Goal: Find specific page/section: Find specific page/section

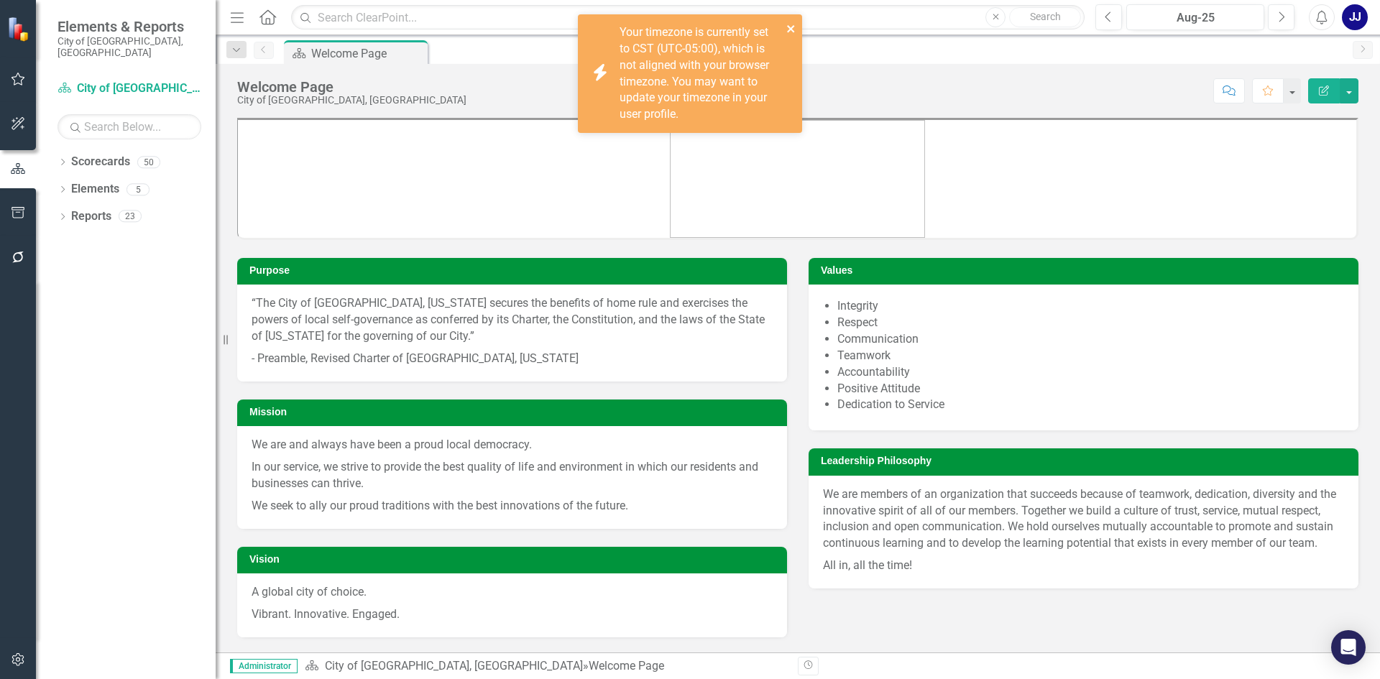
click at [789, 23] on icon "close" at bounding box center [791, 28] width 10 height 11
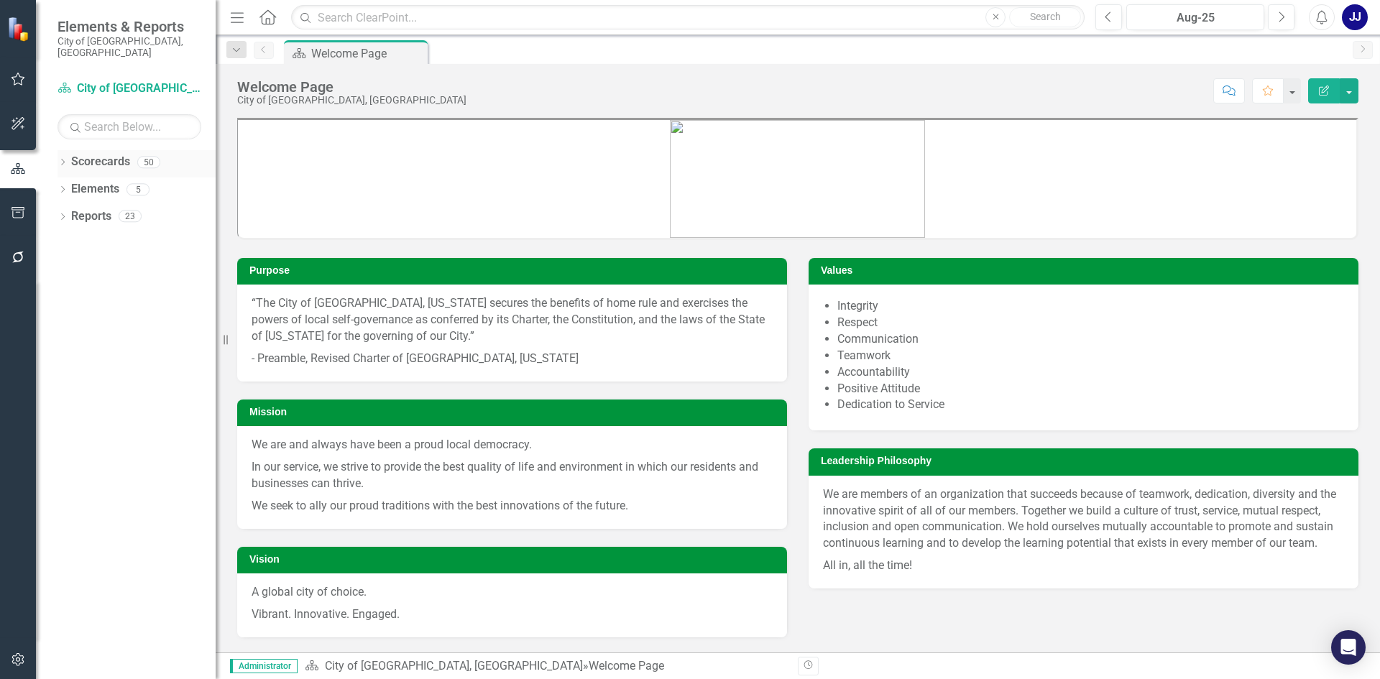
click at [91, 154] on link "Scorecards" at bounding box center [100, 162] width 59 height 17
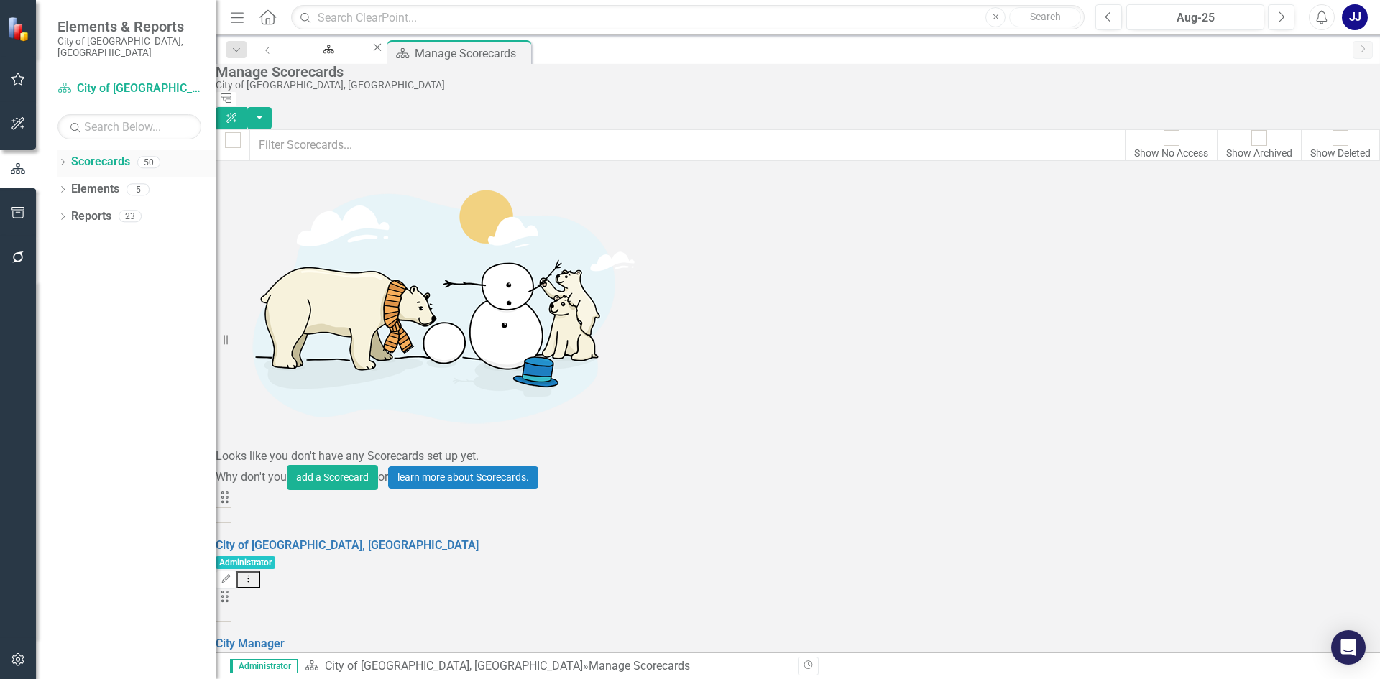
click at [73, 156] on link "Scorecards" at bounding box center [100, 162] width 59 height 17
click at [68, 150] on div "Dropdown Scorecards 50" at bounding box center [136, 163] width 158 height 27
click at [62, 160] on icon "Dropdown" at bounding box center [62, 164] width 10 height 8
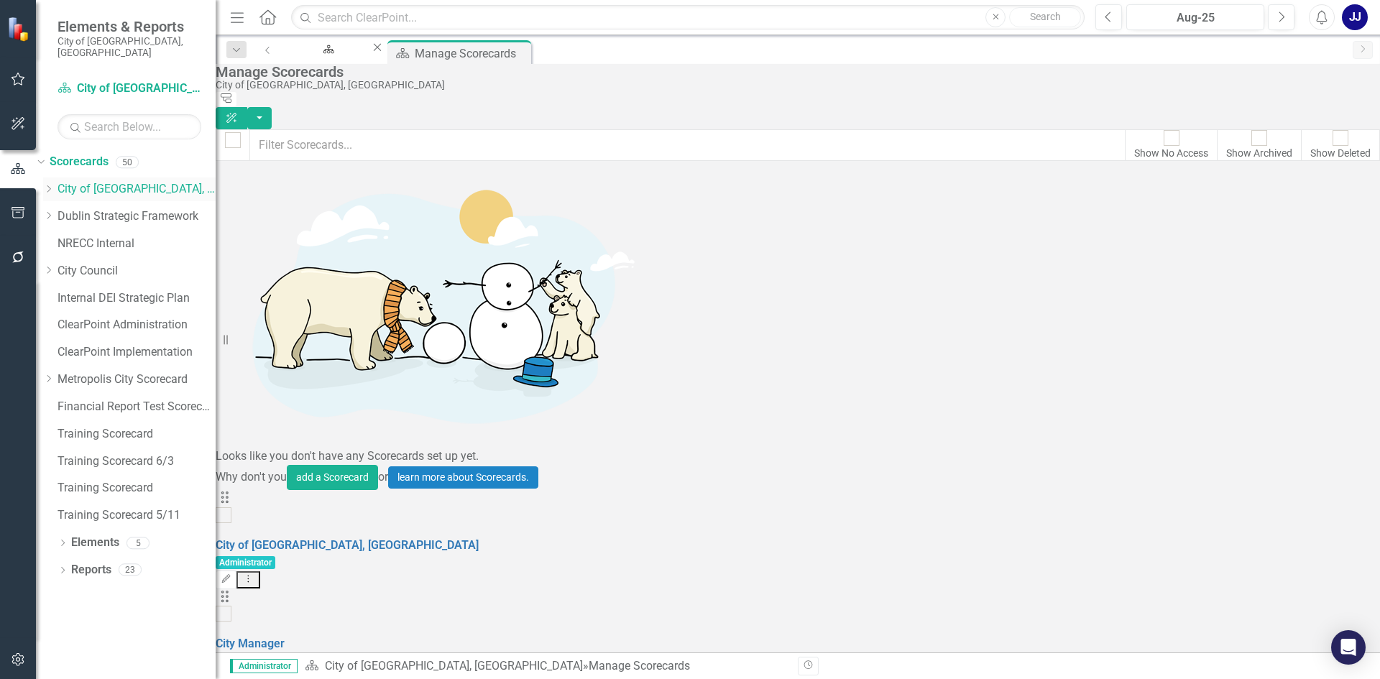
click at [70, 185] on div "Dropdown [GEOGRAPHIC_DATA], [GEOGRAPHIC_DATA]" at bounding box center [129, 190] width 172 height 24
click at [54, 183] on div "Dropdown" at bounding box center [48, 189] width 11 height 12
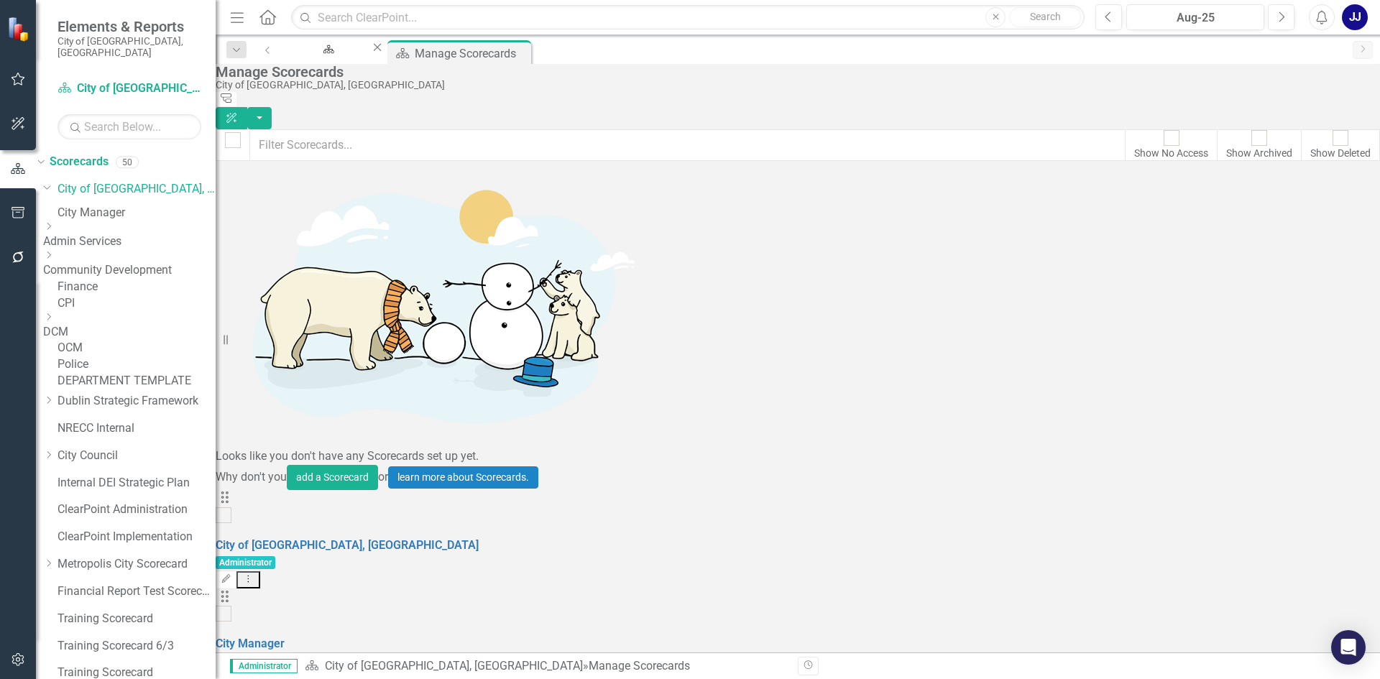
click at [54, 259] on icon "Dropdown" at bounding box center [48, 255] width 11 height 9
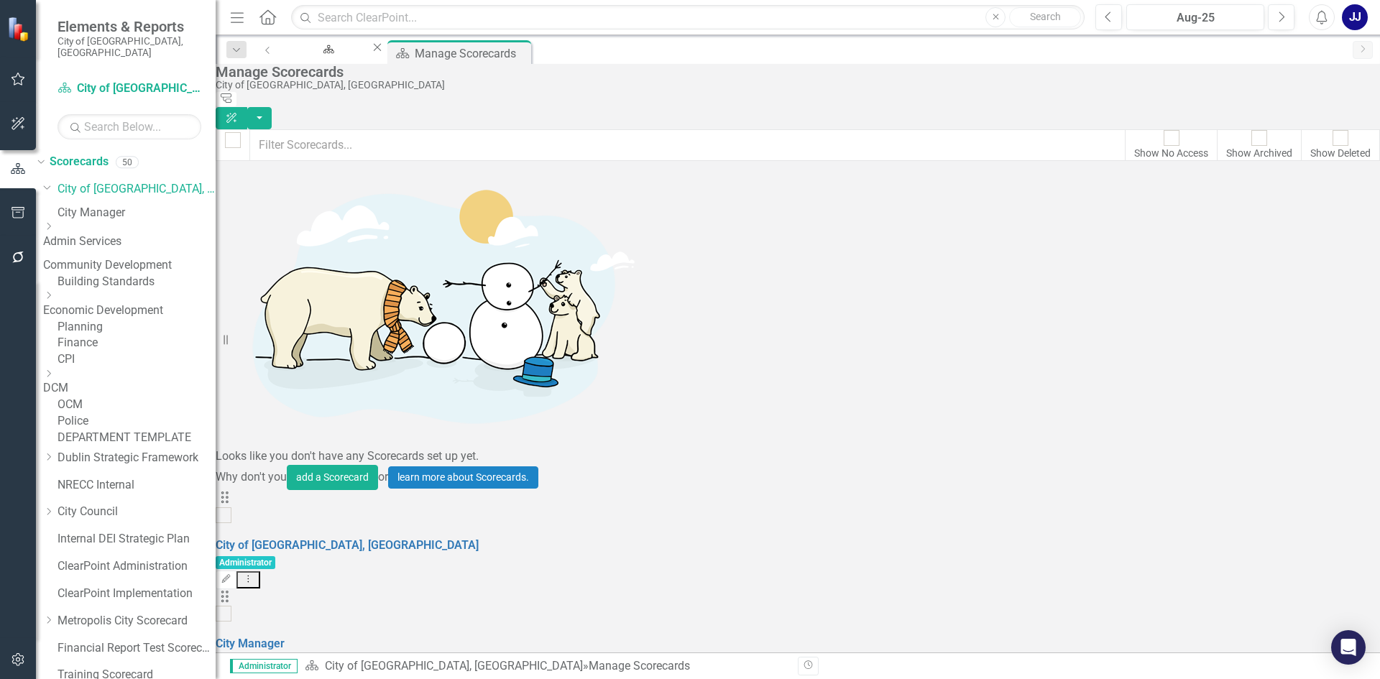
click at [133, 336] on link "Planning" at bounding box center [136, 327] width 158 height 17
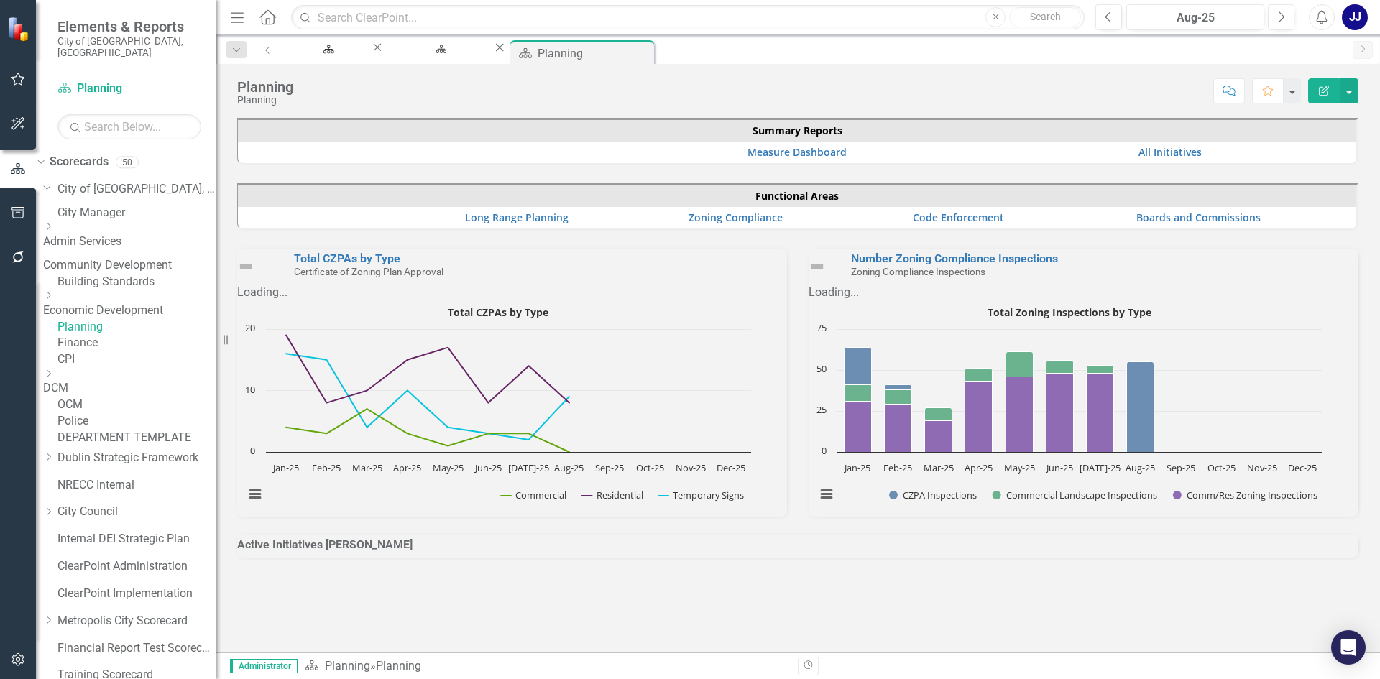
click at [54, 300] on icon "Dropdown" at bounding box center [48, 295] width 11 height 9
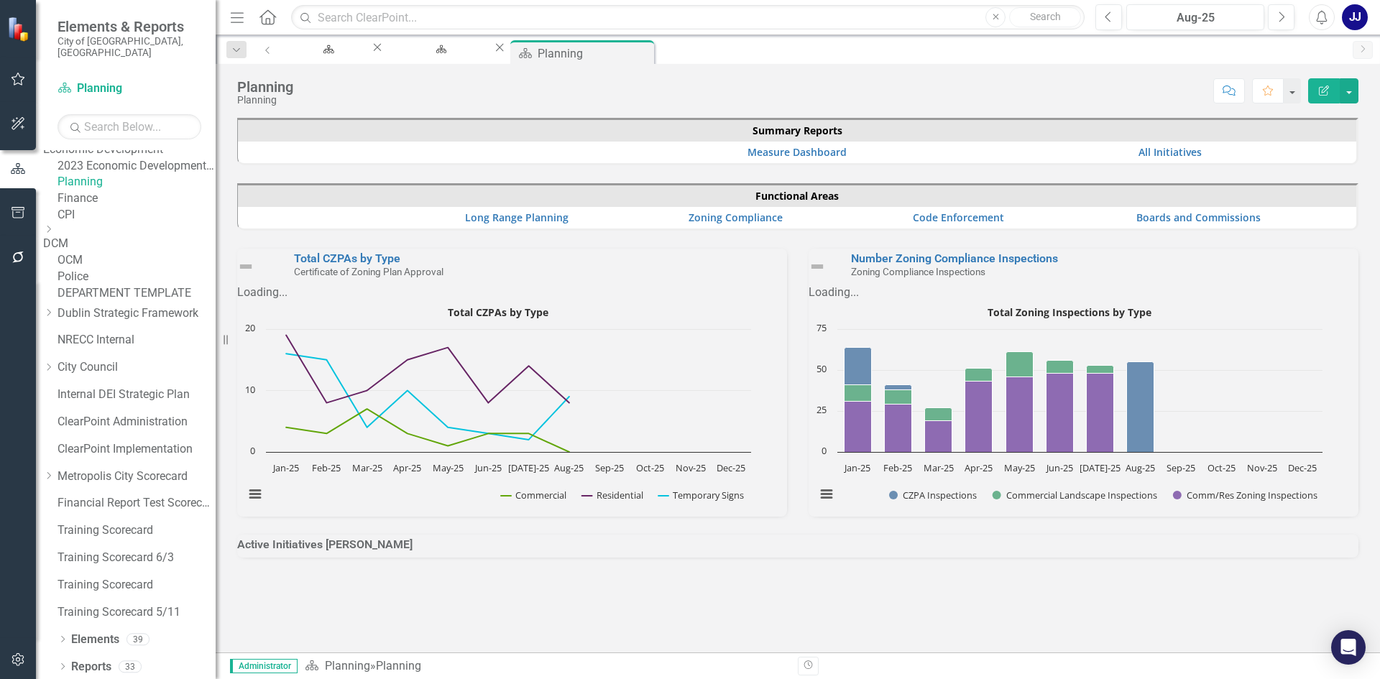
scroll to position [248, 0]
click at [66, 661] on icon "Dropdown" at bounding box center [62, 665] width 10 height 8
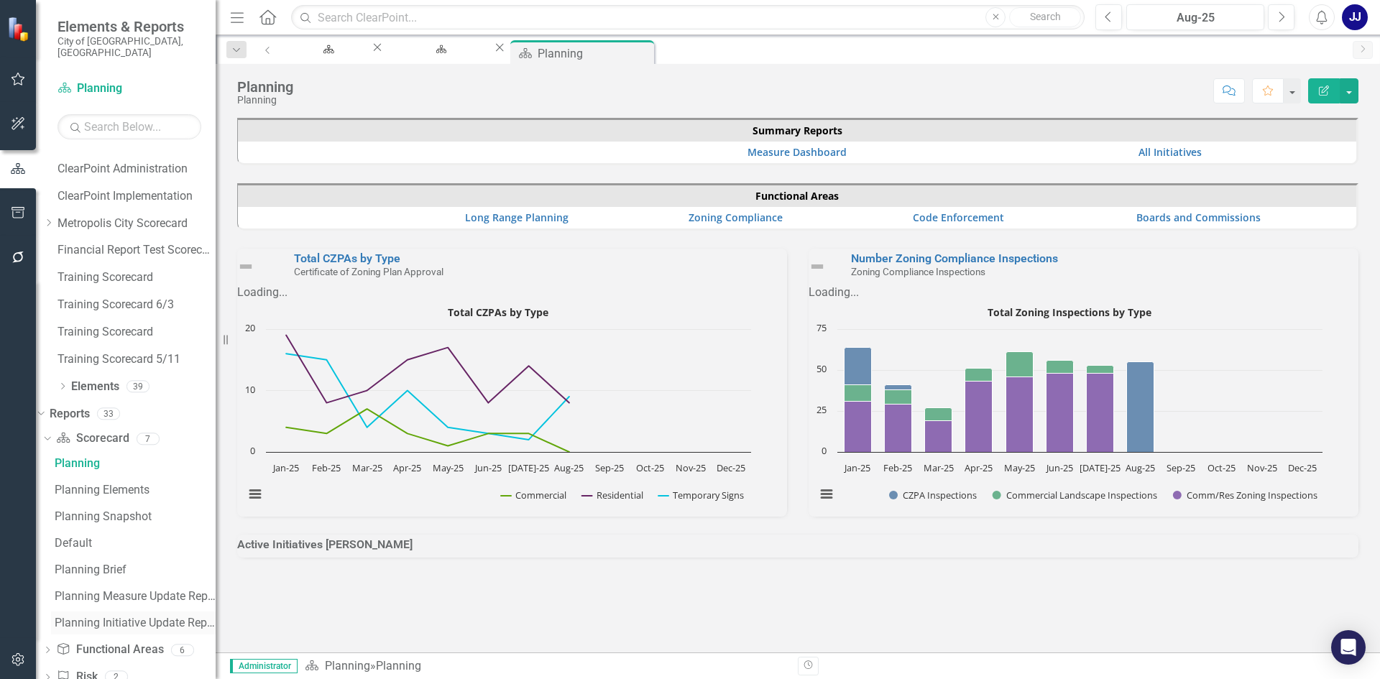
scroll to position [535, 0]
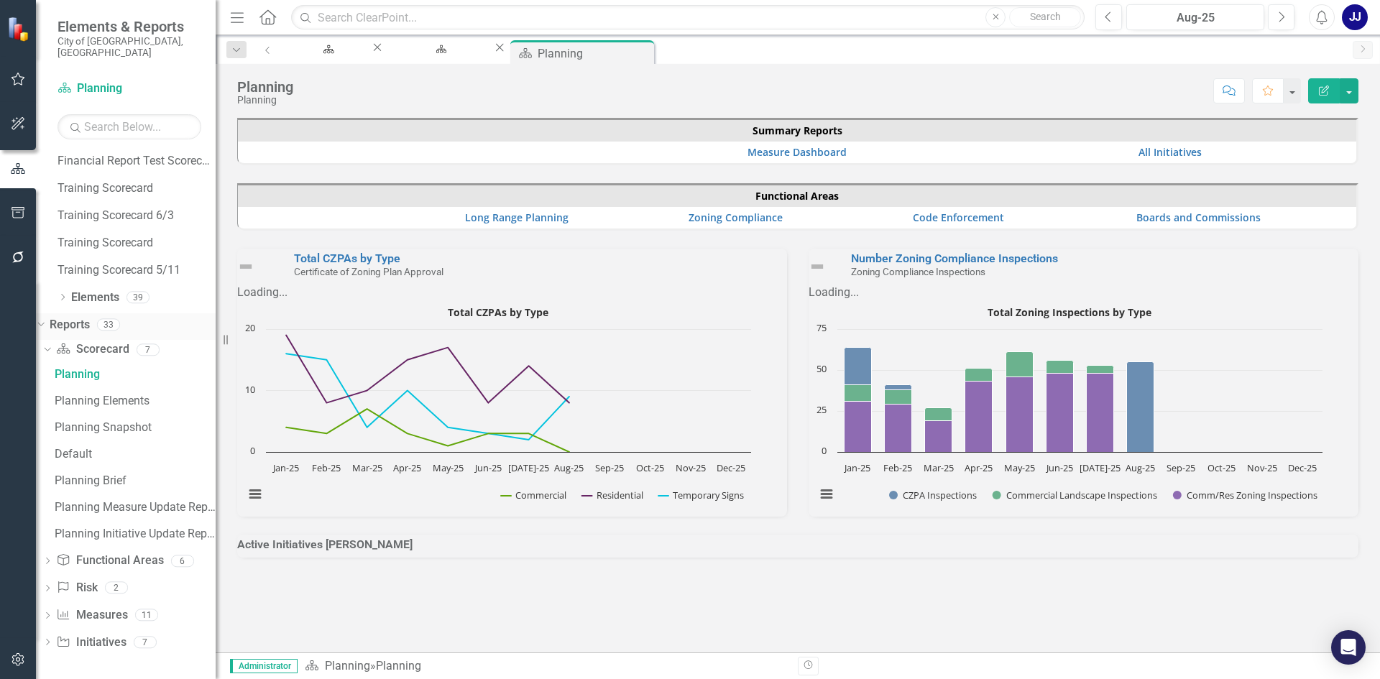
click at [90, 333] on link "Reports" at bounding box center [70, 325] width 40 height 17
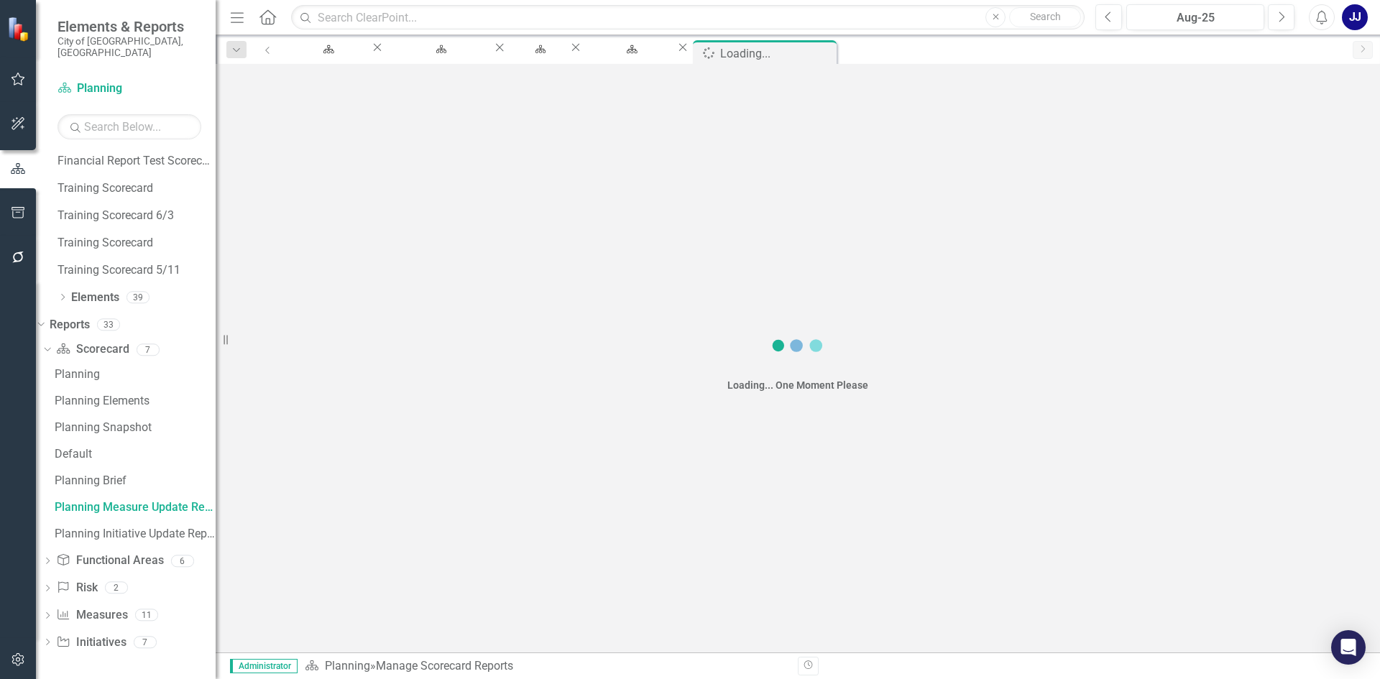
scroll to position [427, 0]
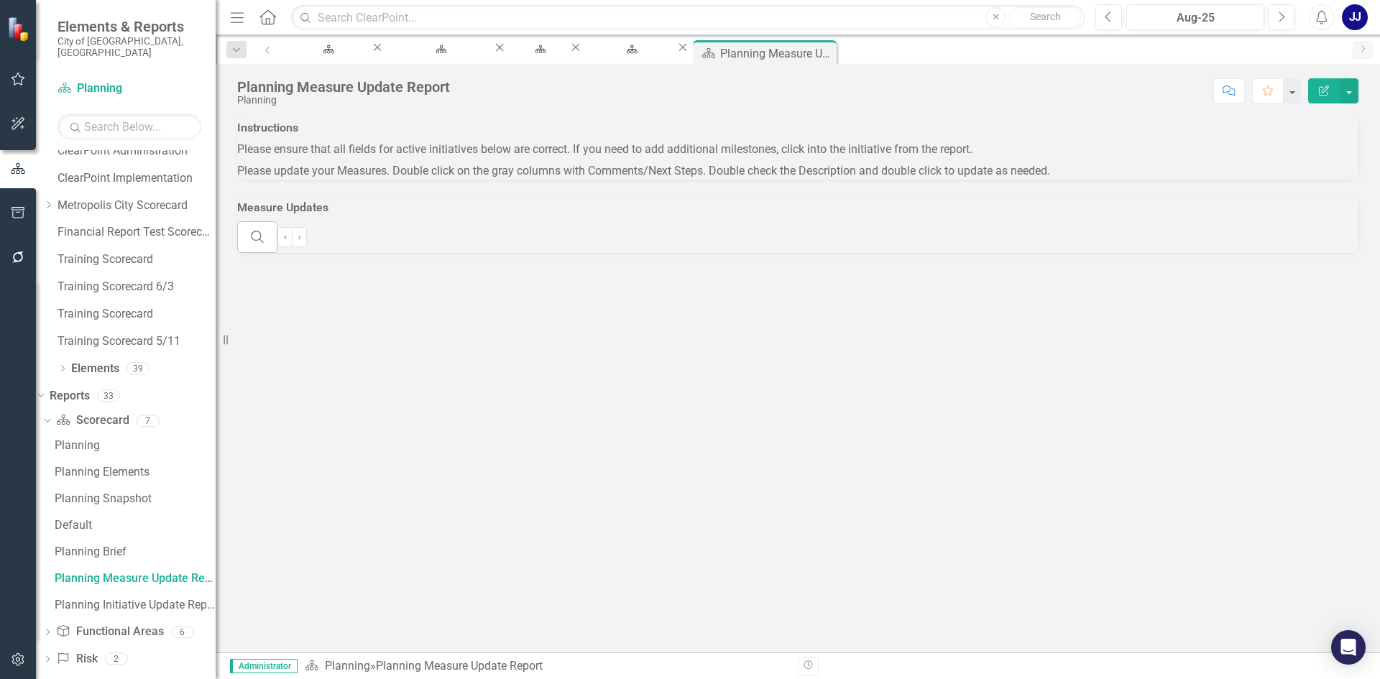
click at [0, 0] on icon "Close" at bounding box center [0, 0] width 0 height 0
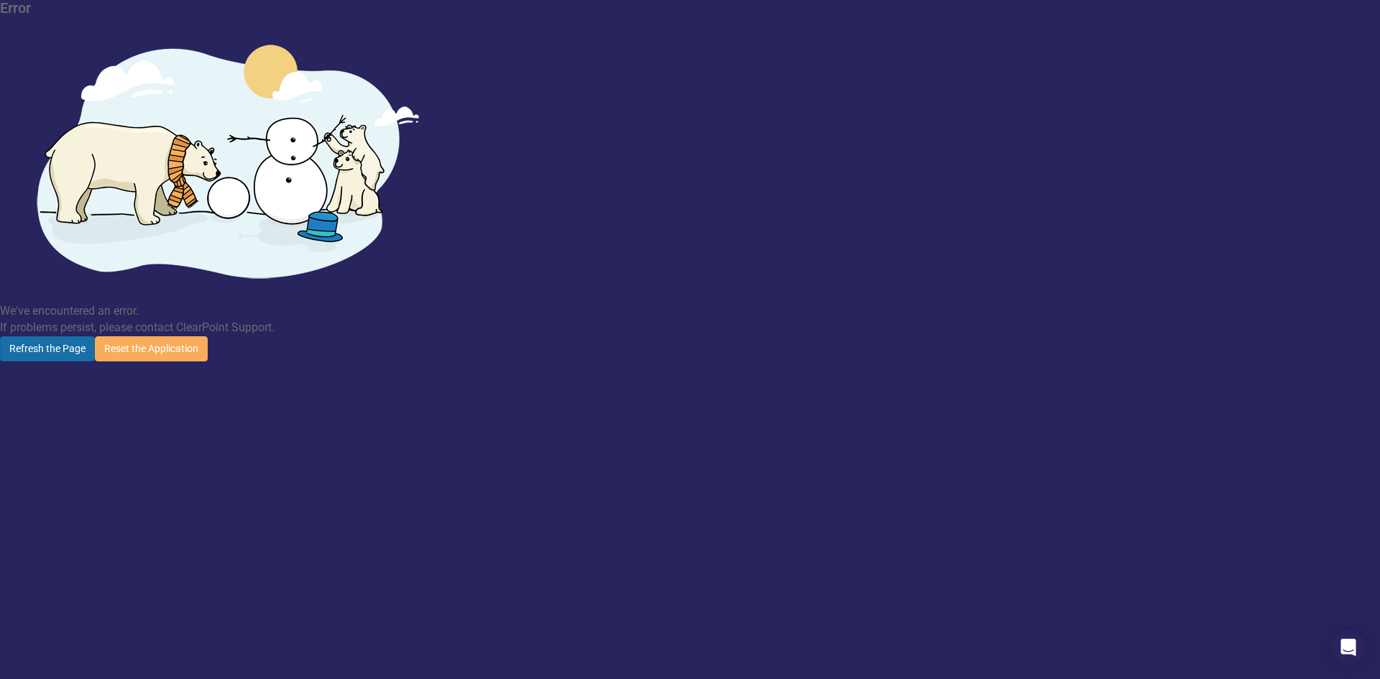
click at [95, 336] on button "Refresh the Page" at bounding box center [47, 348] width 95 height 25
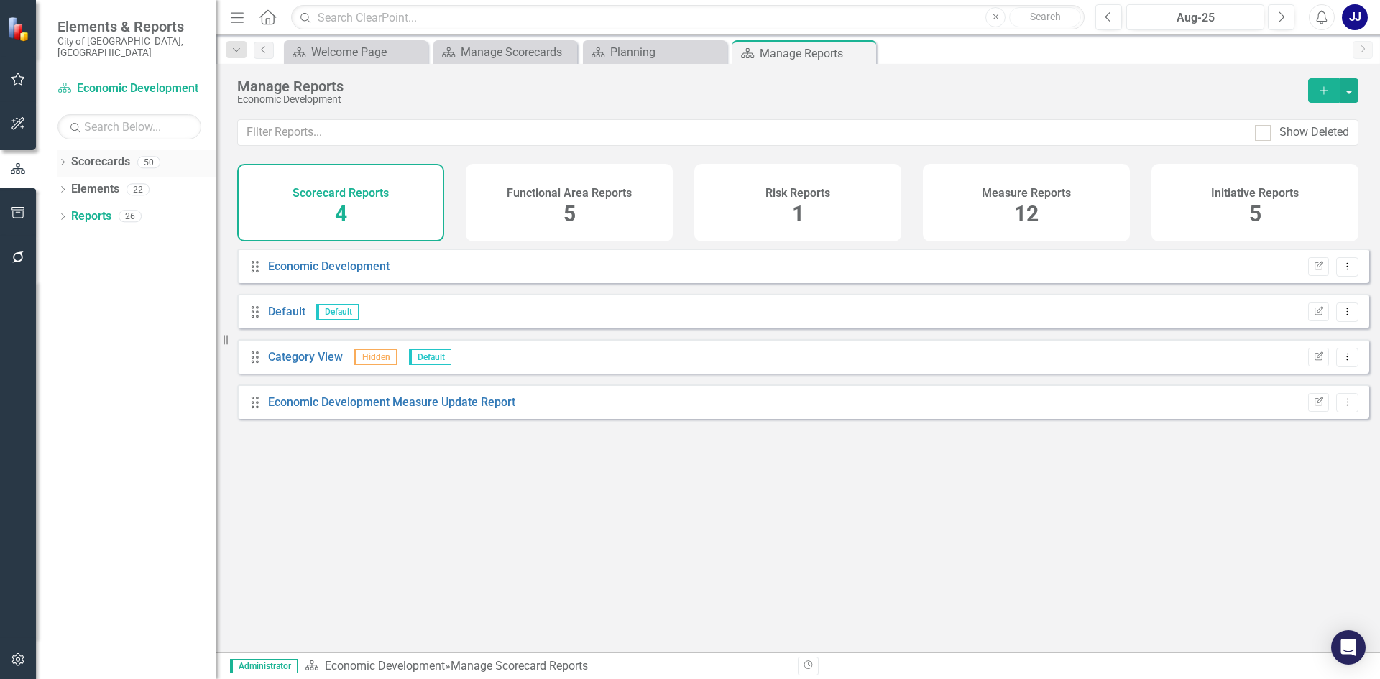
click at [64, 160] on icon "Dropdown" at bounding box center [62, 164] width 10 height 8
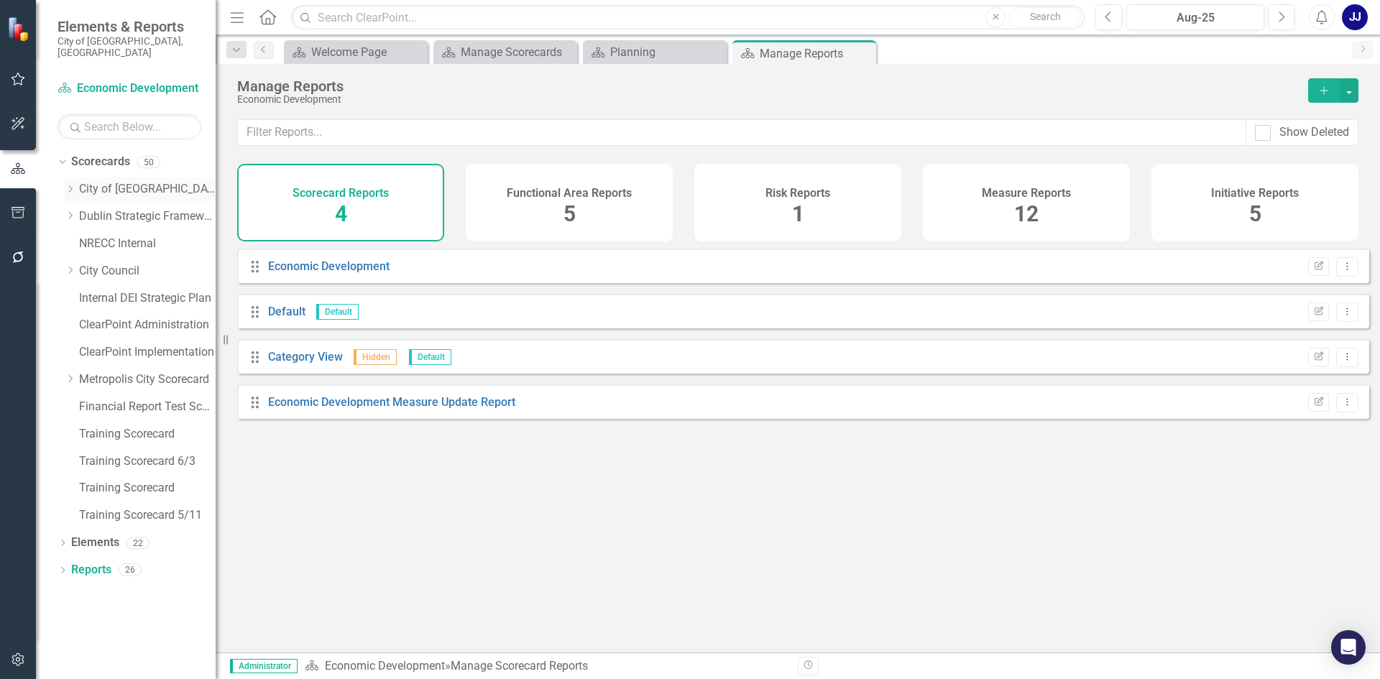
click at [70, 178] on div "Dropdown [GEOGRAPHIC_DATA], [GEOGRAPHIC_DATA]" at bounding box center [140, 190] width 151 height 24
click at [74, 185] on icon "Dropdown" at bounding box center [70, 189] width 11 height 9
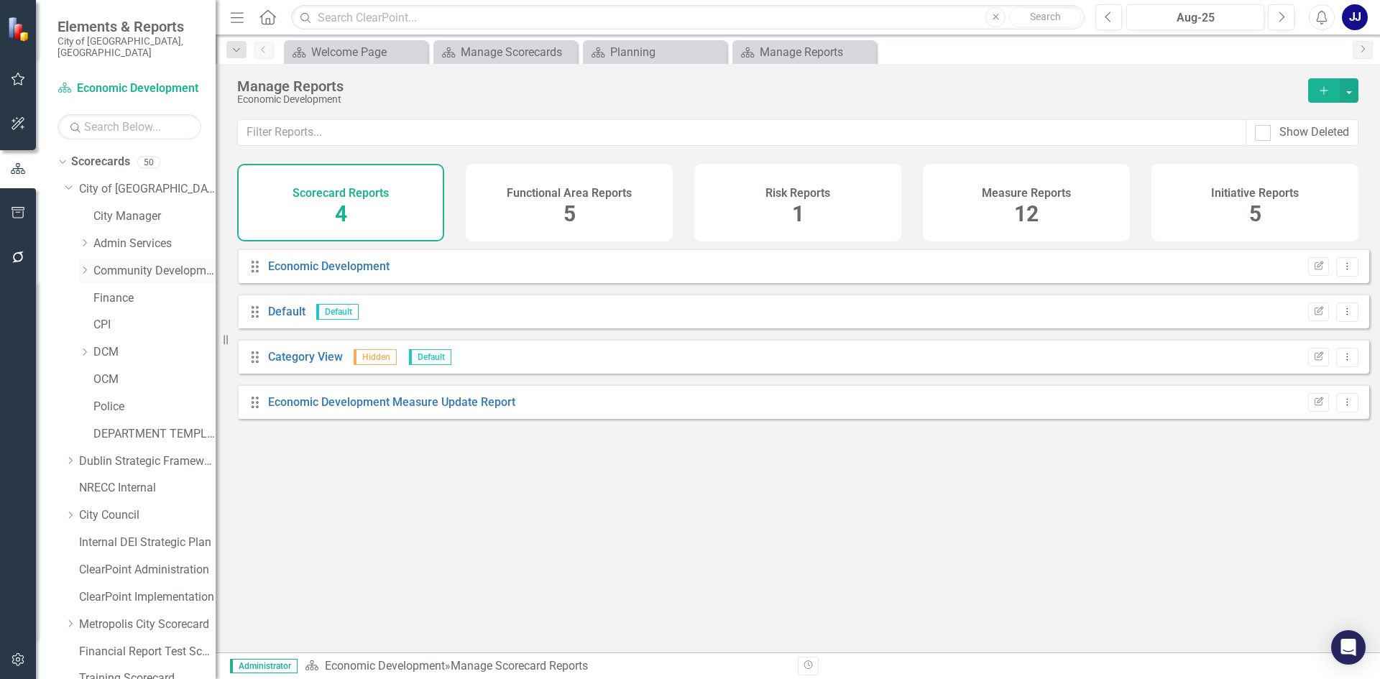
click at [84, 267] on icon at bounding box center [85, 270] width 4 height 7
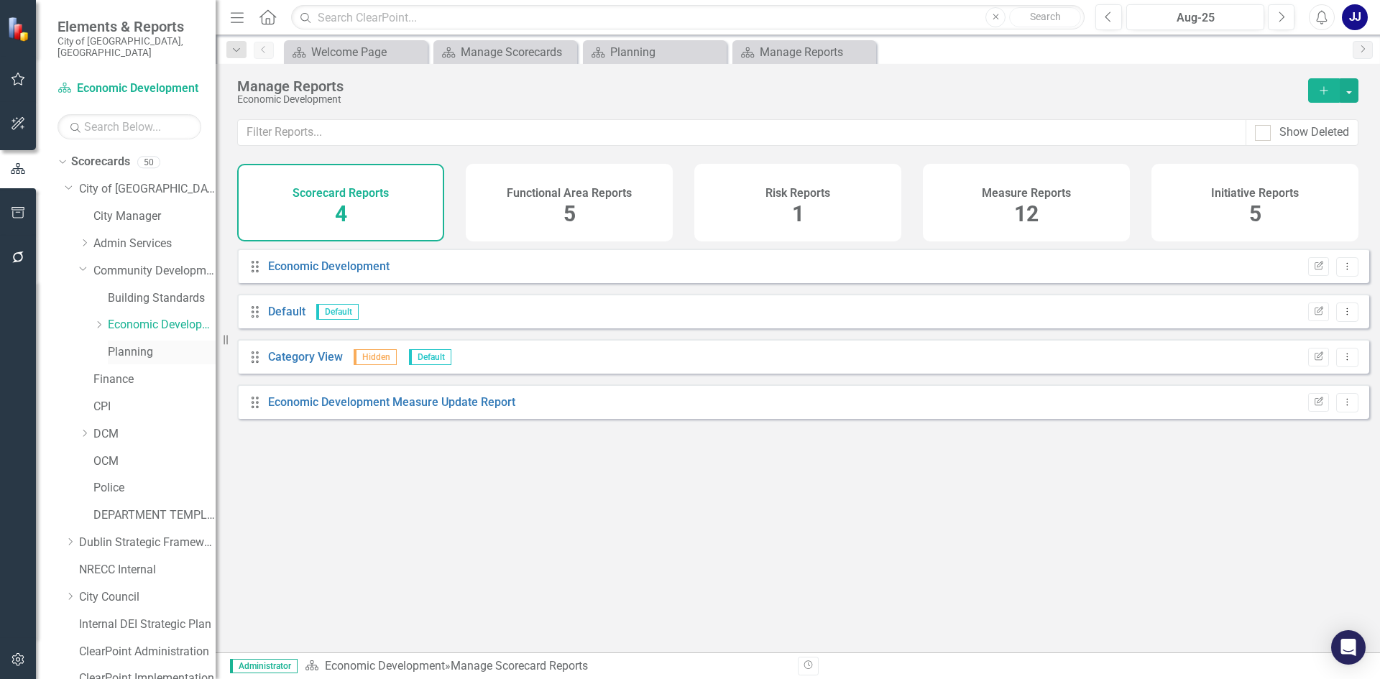
click at [114, 344] on link "Planning" at bounding box center [162, 352] width 108 height 17
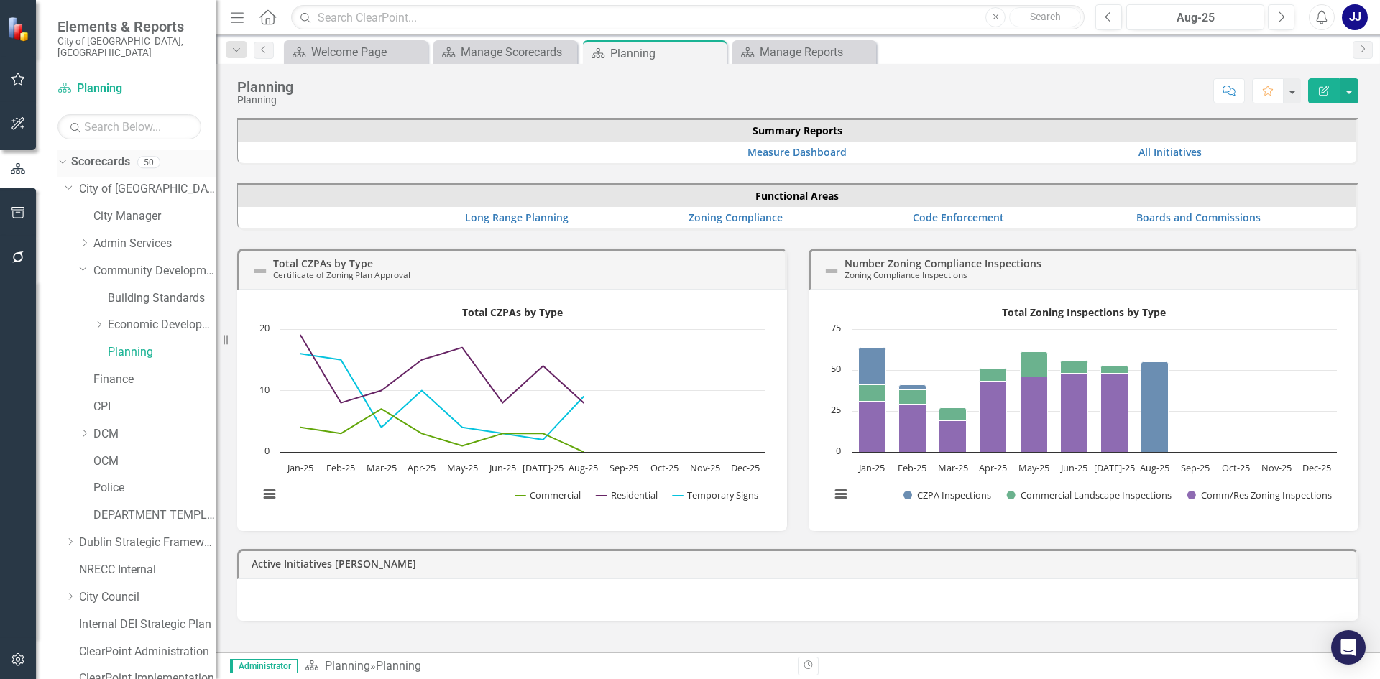
click at [64, 157] on icon "Dropdown" at bounding box center [61, 162] width 8 height 10
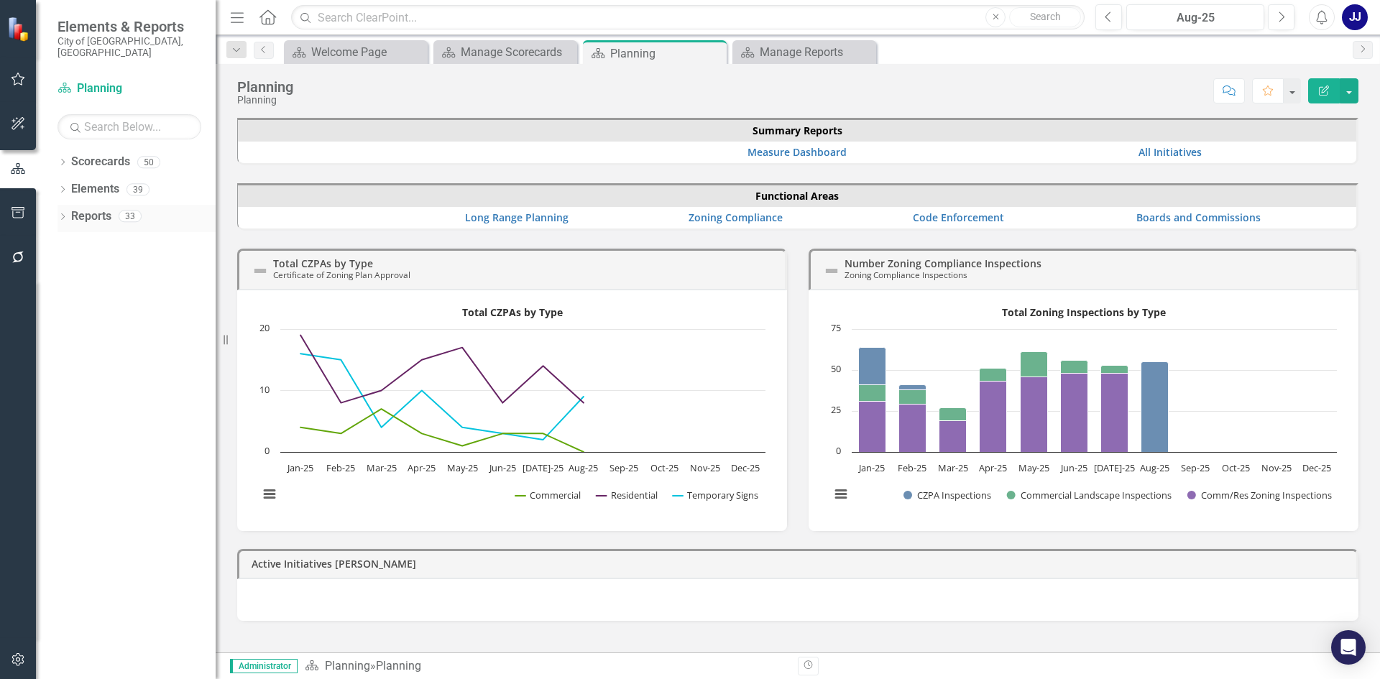
click at [58, 205] on div "Dropdown Reports 33" at bounding box center [136, 218] width 158 height 27
click at [64, 205] on div "Dropdown Reports 33" at bounding box center [136, 218] width 158 height 27
click at [62, 214] on icon "Dropdown" at bounding box center [62, 218] width 10 height 8
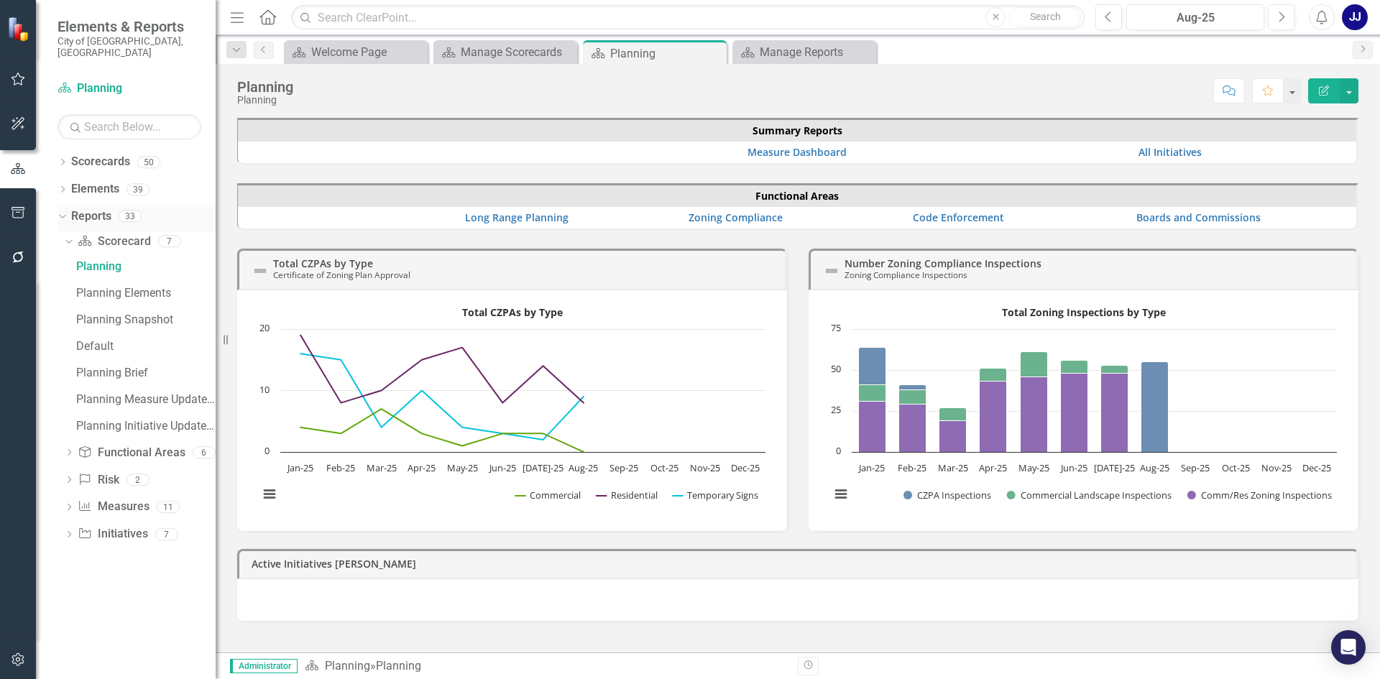
click at [95, 208] on link "Reports" at bounding box center [91, 216] width 40 height 17
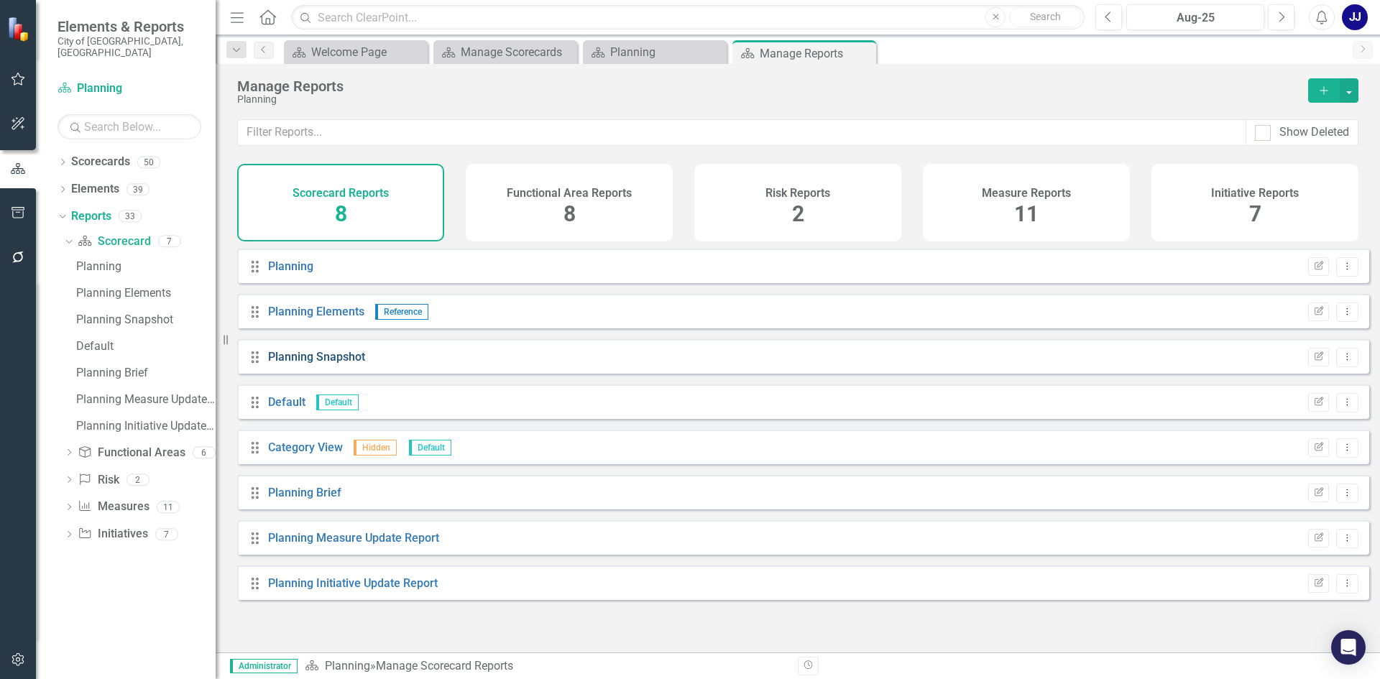
click at [339, 364] on link "Planning Snapshot" at bounding box center [316, 357] width 97 height 14
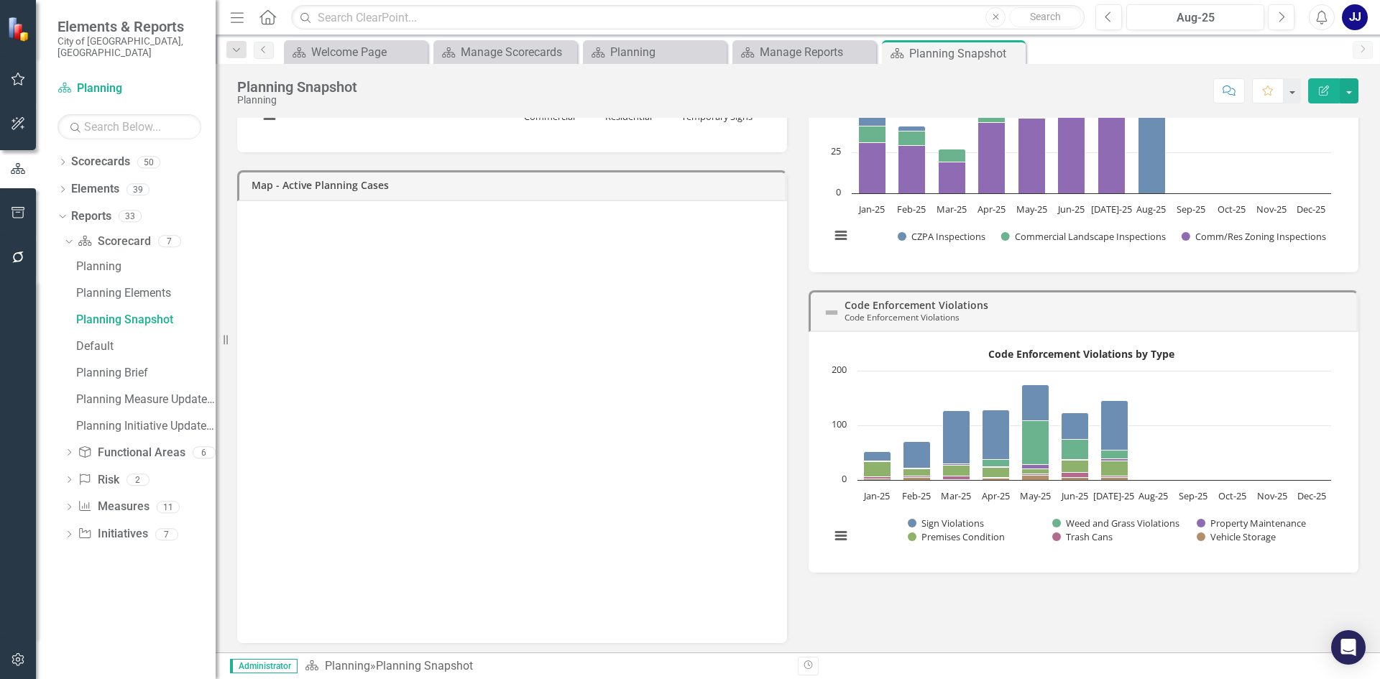
scroll to position [992, 0]
